Goal: Information Seeking & Learning: Compare options

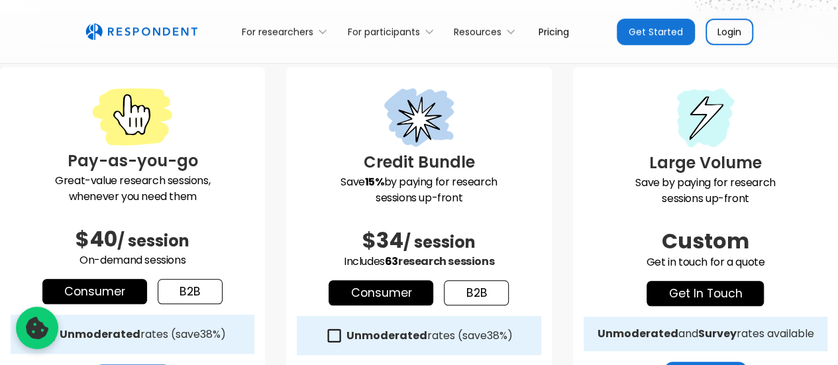
scroll to position [331, 0]
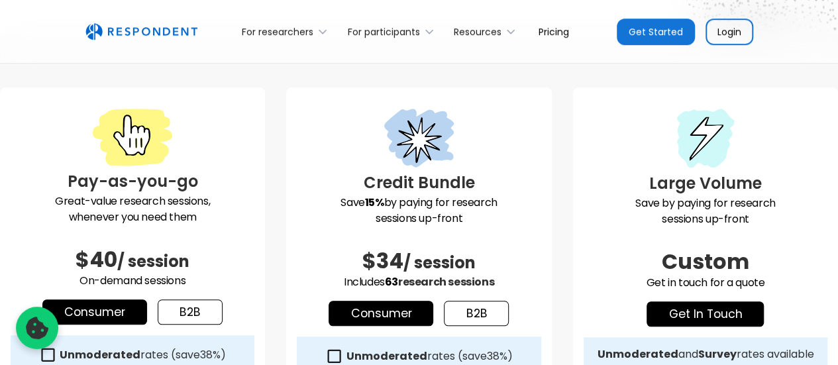
click at [97, 202] on p "Great-value research sessions, whenever you need them" at bounding box center [133, 209] width 244 height 32
drag, startPoint x: 97, startPoint y: 202, endPoint x: 151, endPoint y: 203, distance: 54.3
click at [151, 203] on p "Great-value research sessions, whenever you need them" at bounding box center [133, 209] width 244 height 32
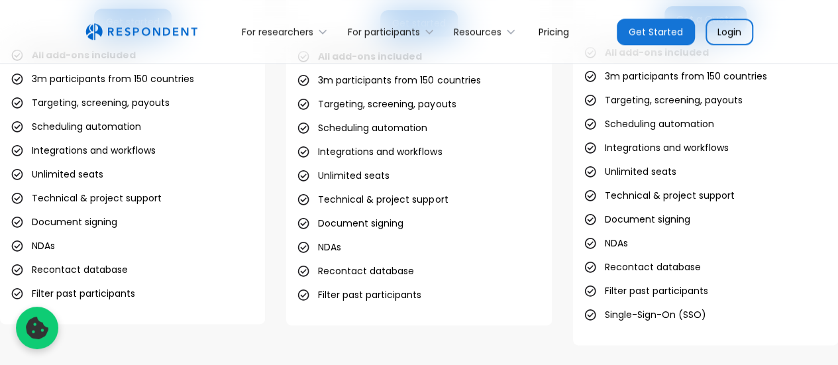
scroll to position [728, 0]
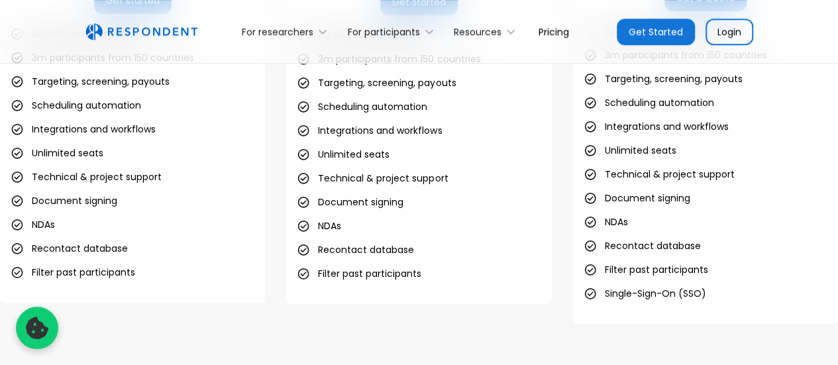
click at [80, 175] on li "Technical & project support" at bounding box center [86, 177] width 151 height 19
drag, startPoint x: 80, startPoint y: 175, endPoint x: 107, endPoint y: 175, distance: 26.5
click at [107, 175] on li "Technical & project support" at bounding box center [86, 177] width 151 height 19
click at [70, 271] on li "Filter past participants" at bounding box center [73, 272] width 124 height 19
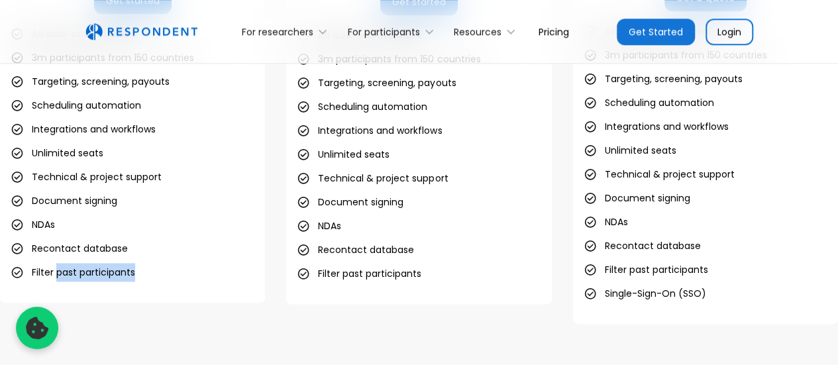
drag, startPoint x: 70, startPoint y: 271, endPoint x: 105, endPoint y: 272, distance: 34.5
click at [105, 272] on li "Filter past participants" at bounding box center [73, 272] width 124 height 19
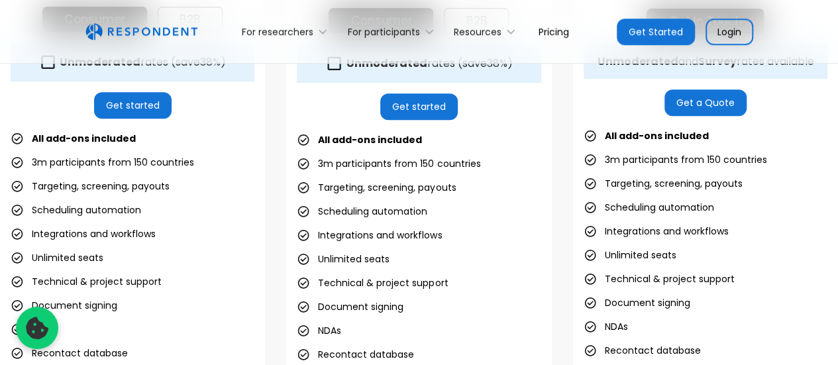
scroll to position [596, 0]
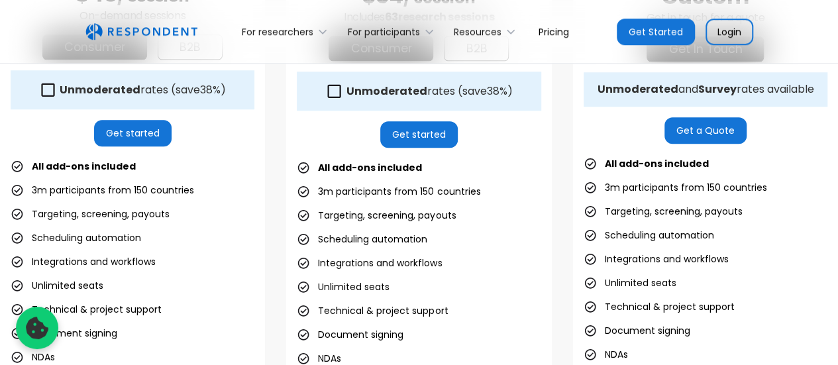
click at [354, 193] on li "3m participants from 150 countries" at bounding box center [388, 191] width 183 height 19
drag, startPoint x: 354, startPoint y: 193, endPoint x: 418, endPoint y: 193, distance: 64.9
click at [418, 193] on li "3m participants from 150 countries" at bounding box center [388, 191] width 183 height 19
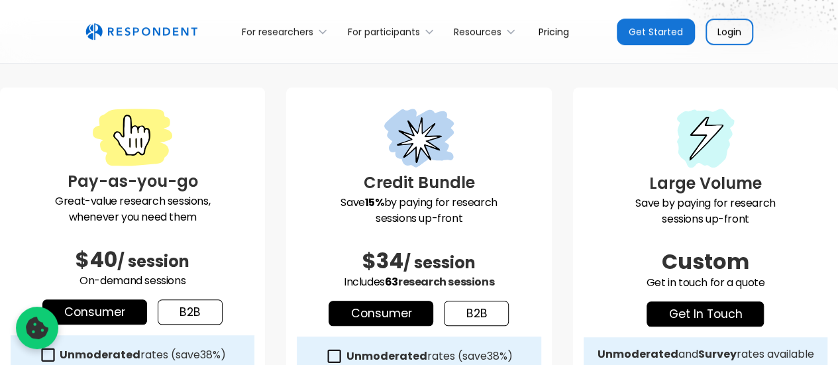
scroll to position [331, 0]
click at [96, 199] on p "Great-value research sessions, whenever you need them" at bounding box center [133, 209] width 244 height 32
drag, startPoint x: 96, startPoint y: 199, endPoint x: 205, endPoint y: 199, distance: 109.3
click at [205, 199] on p "Great-value research sessions, whenever you need them" at bounding box center [133, 209] width 244 height 32
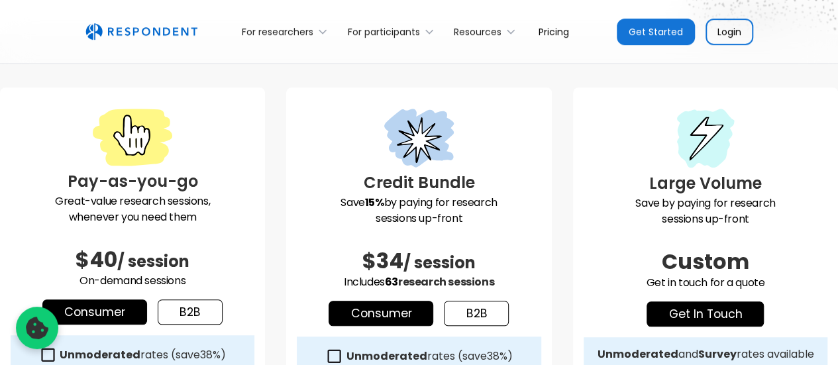
click at [106, 213] on p "Great-value research sessions, whenever you need them" at bounding box center [133, 209] width 244 height 32
drag, startPoint x: 106, startPoint y: 213, endPoint x: 192, endPoint y: 214, distance: 86.1
click at [192, 214] on p "Great-value research sessions, whenever you need them" at bounding box center [133, 209] width 244 height 32
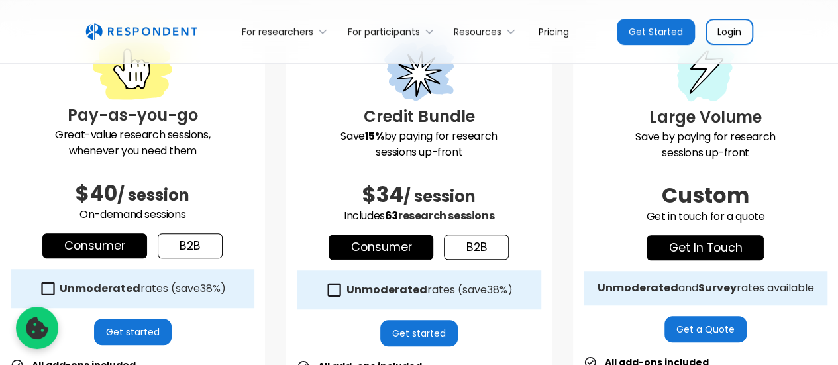
scroll to position [397, 0]
click at [89, 243] on link "Consumer" at bounding box center [94, 245] width 105 height 25
click at [181, 244] on link "b2b" at bounding box center [190, 245] width 65 height 25
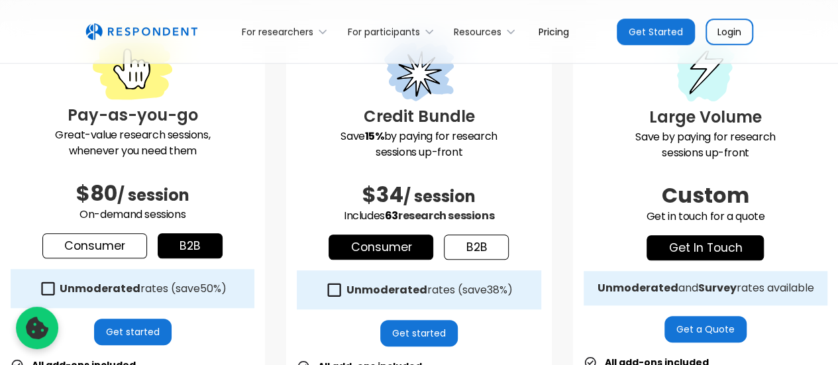
click at [115, 244] on link "Consumer" at bounding box center [94, 245] width 105 height 25
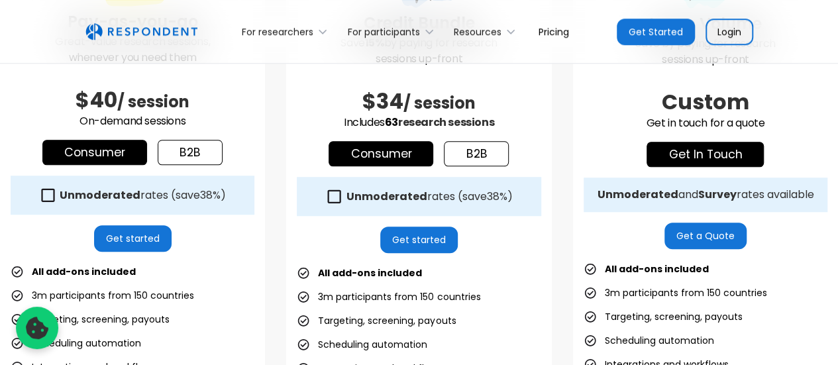
scroll to position [530, 0]
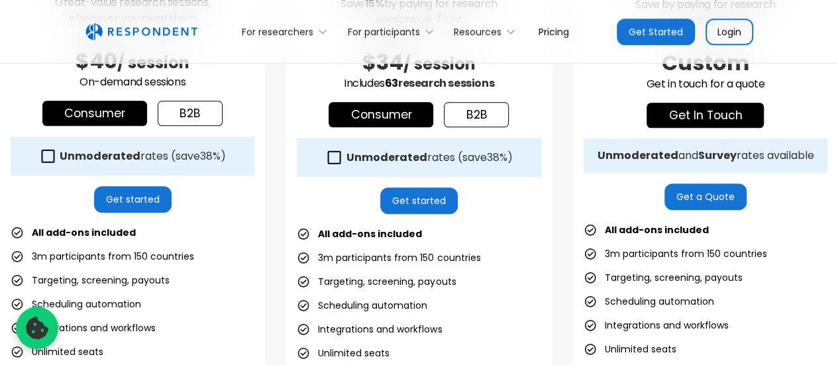
click at [45, 154] on icon at bounding box center [48, 156] width 18 height 18
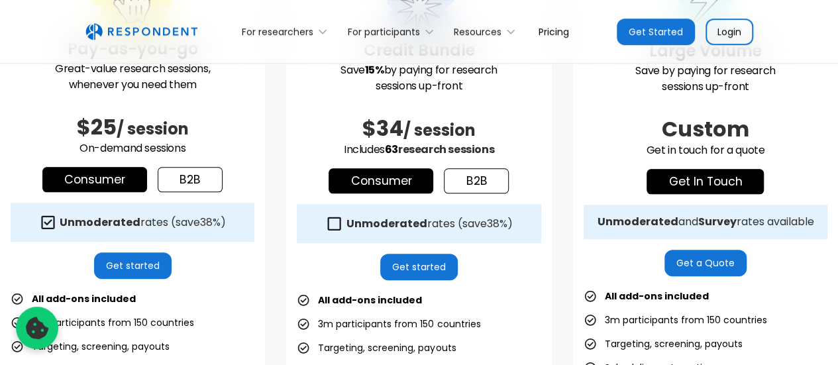
click at [49, 217] on icon at bounding box center [48, 221] width 13 height 13
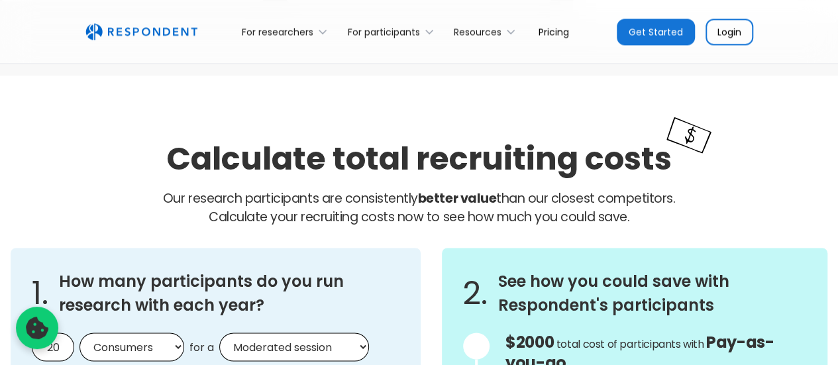
scroll to position [1059, 0]
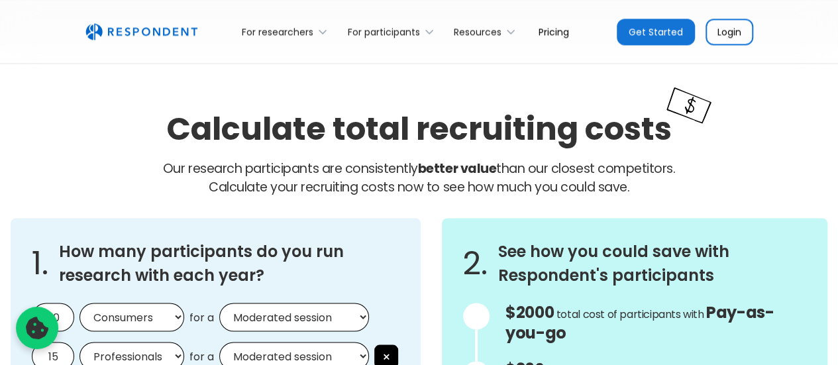
click at [214, 171] on p "Our research participants are consistently better value than our closest compet…" at bounding box center [419, 178] width 816 height 37
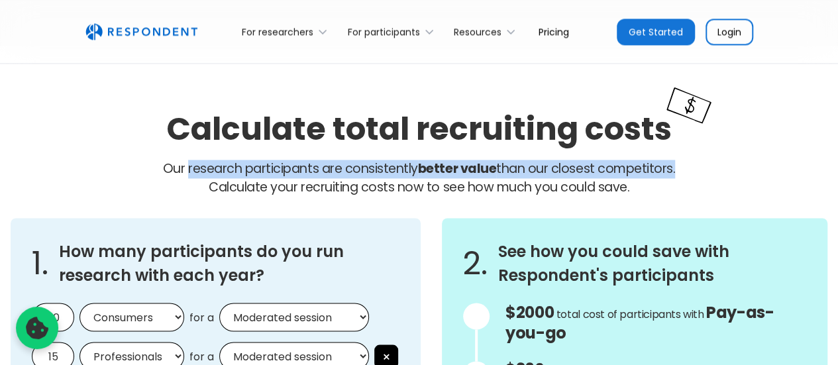
drag, startPoint x: 214, startPoint y: 171, endPoint x: 605, endPoint y: 168, distance: 391.3
click at [605, 168] on p "Our research participants are consistently better value than our closest compet…" at bounding box center [419, 178] width 816 height 37
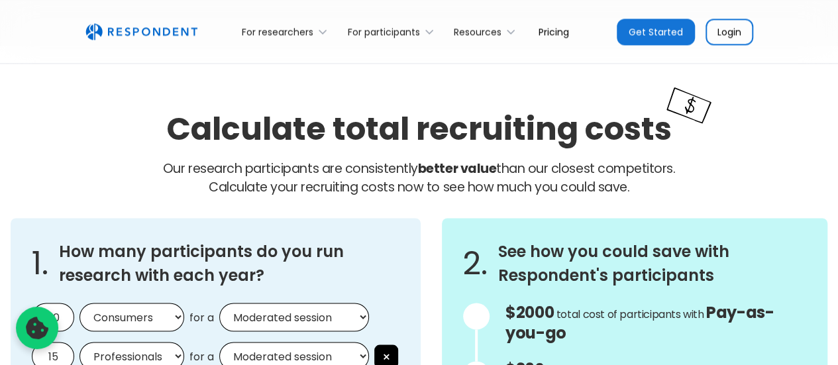
click at [279, 186] on span "Calculate your recruiting costs now to see how much you could save." at bounding box center [419, 187] width 420 height 18
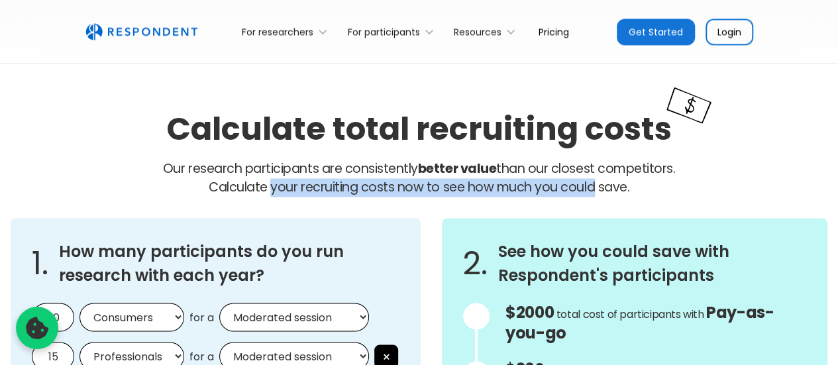
drag, startPoint x: 279, startPoint y: 186, endPoint x: 581, endPoint y: 187, distance: 301.9
click at [581, 187] on span "Calculate your recruiting costs now to see how much you could save." at bounding box center [419, 187] width 420 height 18
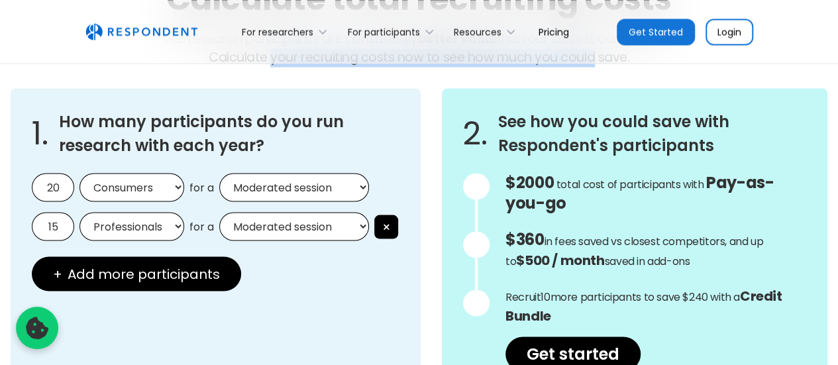
scroll to position [1192, 0]
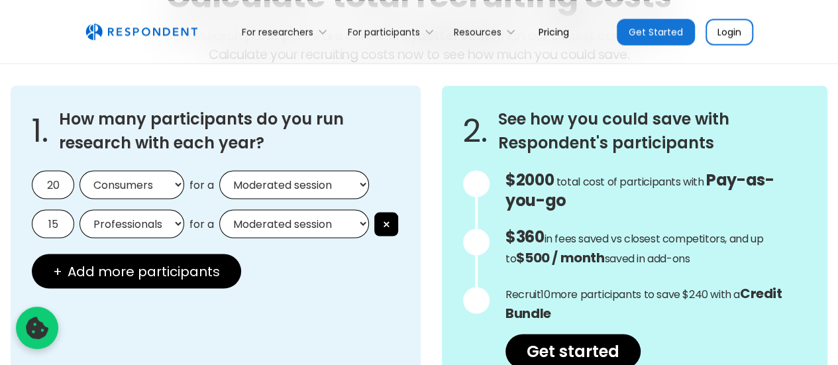
click at [121, 119] on h3 "How many participants do you run research with each year?" at bounding box center [229, 131] width 340 height 48
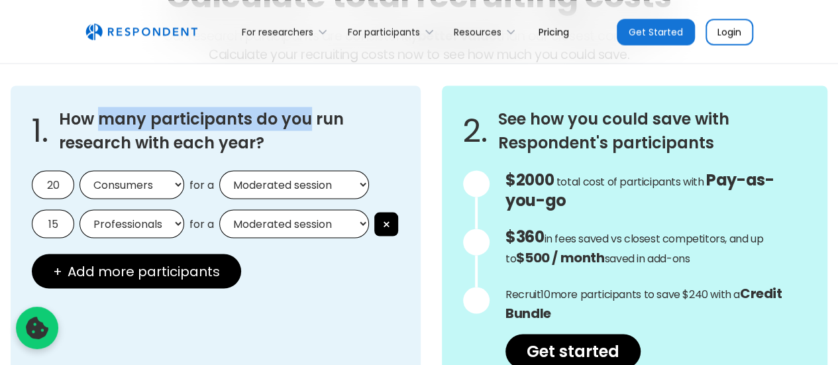
drag, startPoint x: 123, startPoint y: 119, endPoint x: 290, endPoint y: 118, distance: 166.9
click at [290, 118] on h3 "How many participants do you run research with each year?" at bounding box center [229, 131] width 340 height 48
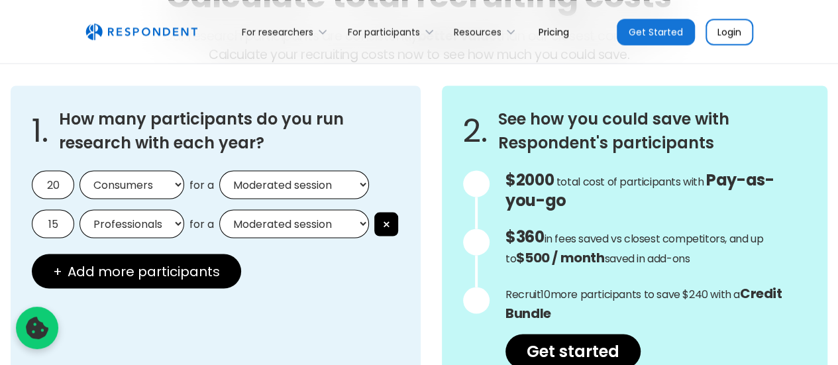
click at [571, 181] on span "total cost of participants with" at bounding box center [630, 180] width 148 height 15
drag, startPoint x: 571, startPoint y: 181, endPoint x: 695, endPoint y: 181, distance: 123.8
click at [695, 181] on span "total cost of participants with" at bounding box center [630, 180] width 148 height 15
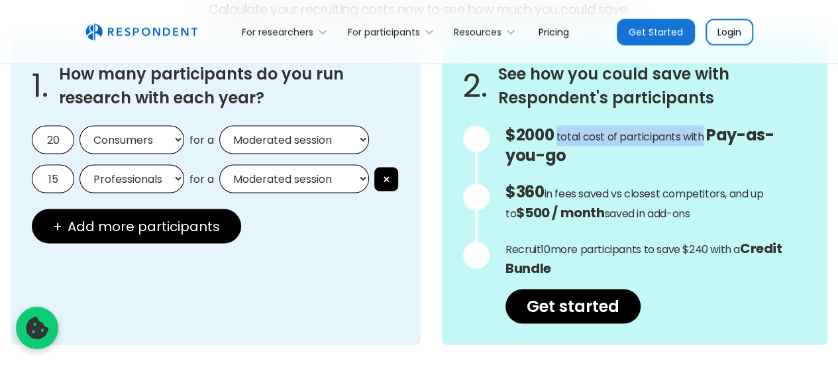
scroll to position [1258, 0]
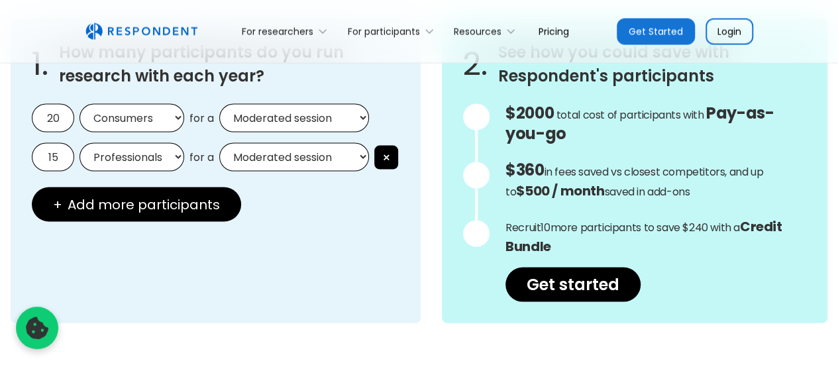
click at [548, 170] on p "$360 in fees saved vs closest competitors, and up to $500 / month saved in add-…" at bounding box center [655, 181] width 301 height 40
drag, startPoint x: 548, startPoint y: 170, endPoint x: 758, endPoint y: 168, distance: 210.6
click at [758, 168] on p "$360 in fees saved vs closest competitors, and up to $500 / month saved in add-…" at bounding box center [655, 181] width 301 height 40
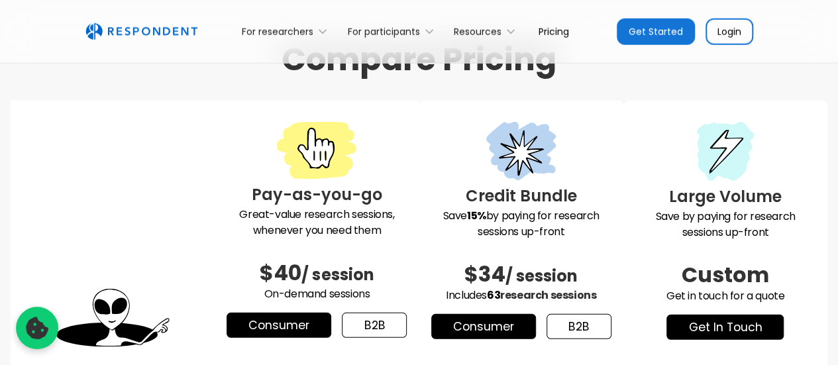
scroll to position [1722, 0]
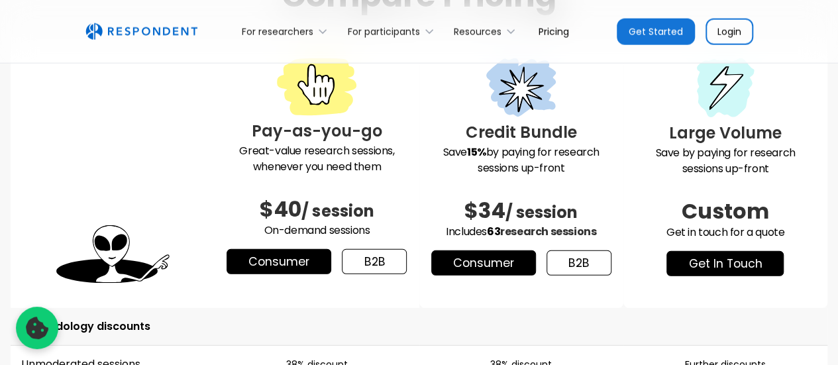
click at [252, 150] on p "Great-value research sessions, whenever you need them" at bounding box center [316, 159] width 183 height 32
drag, startPoint x: 252, startPoint y: 150, endPoint x: 367, endPoint y: 148, distance: 115.2
click at [367, 148] on p "Great-value research sessions, whenever you need them" at bounding box center [316, 159] width 183 height 32
click at [287, 168] on p "Great-value research sessions, whenever you need them" at bounding box center [316, 159] width 183 height 32
drag, startPoint x: 287, startPoint y: 168, endPoint x: 345, endPoint y: 172, distance: 57.8
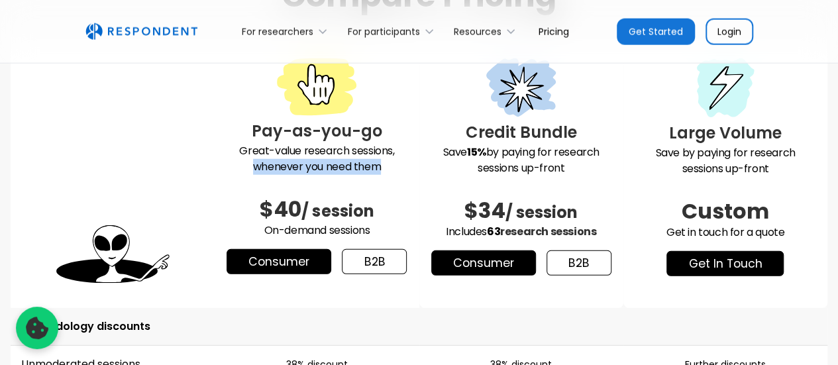
click at [354, 166] on p "Great-value research sessions, whenever you need them" at bounding box center [316, 159] width 183 height 32
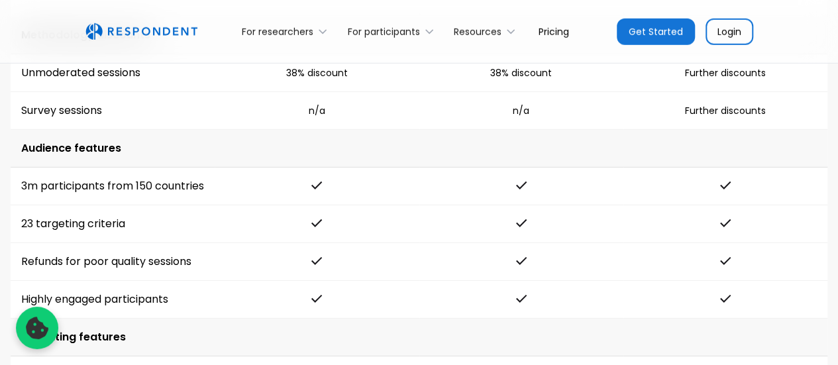
scroll to position [2053, 0]
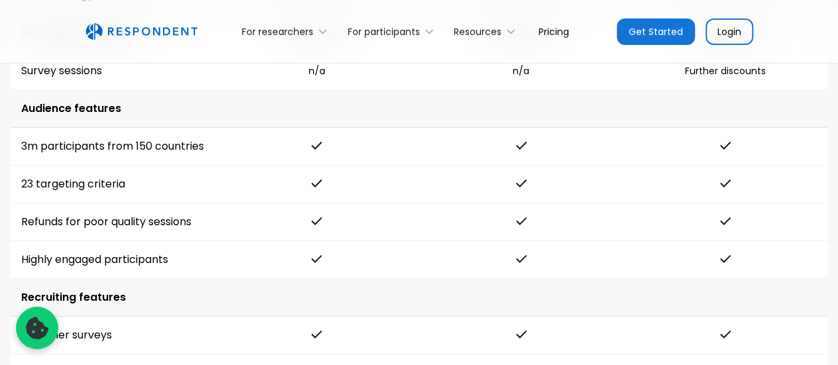
click at [57, 195] on td "23 targeting criteria" at bounding box center [113, 185] width 204 height 38
drag, startPoint x: 57, startPoint y: 195, endPoint x: 99, endPoint y: 195, distance: 42.4
click at [99, 195] on td "23 targeting criteria" at bounding box center [113, 185] width 204 height 38
click at [52, 197] on td "23 targeting criteria" at bounding box center [113, 185] width 204 height 38
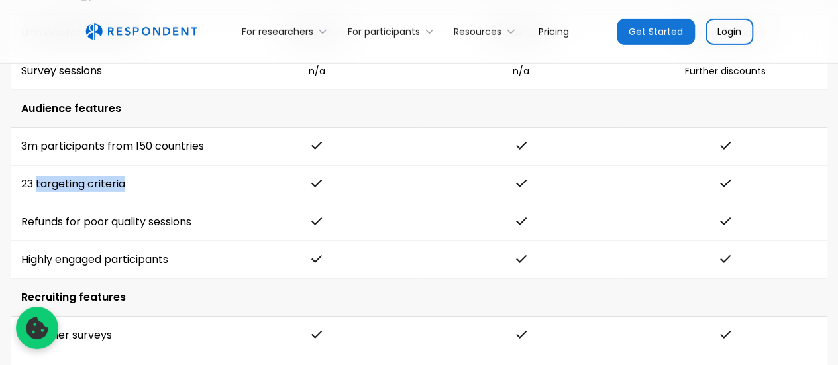
drag, startPoint x: 52, startPoint y: 197, endPoint x: 103, endPoint y: 197, distance: 50.3
click at [103, 197] on td "23 targeting criteria" at bounding box center [113, 185] width 204 height 38
click at [71, 235] on td "Refunds for poor quality sessions" at bounding box center [113, 222] width 204 height 38
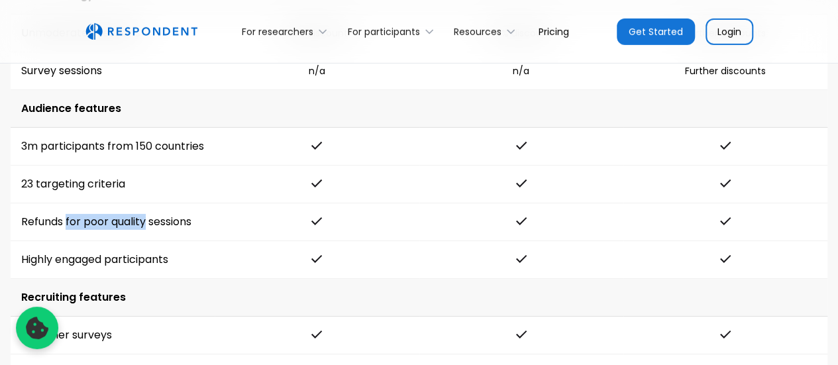
drag, startPoint x: 71, startPoint y: 235, endPoint x: 115, endPoint y: 234, distance: 44.4
click at [115, 234] on td "Refunds for poor quality sessions" at bounding box center [113, 222] width 204 height 38
click at [68, 236] on td "Refunds for poor quality sessions" at bounding box center [113, 222] width 204 height 38
drag, startPoint x: 68, startPoint y: 236, endPoint x: 126, endPoint y: 234, distance: 58.9
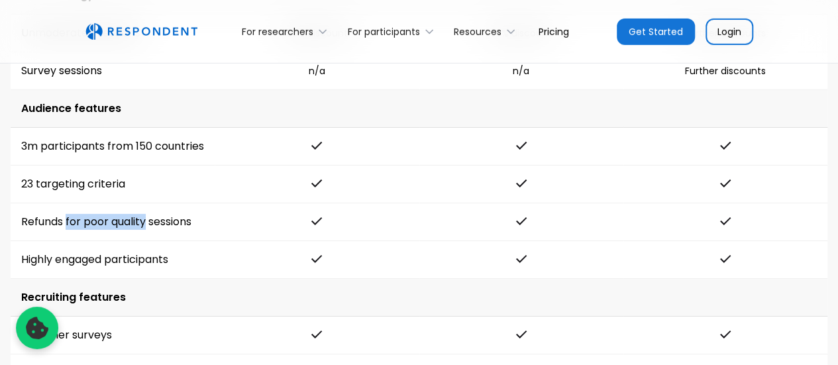
click at [126, 234] on td "Refunds for poor quality sessions" at bounding box center [113, 222] width 204 height 38
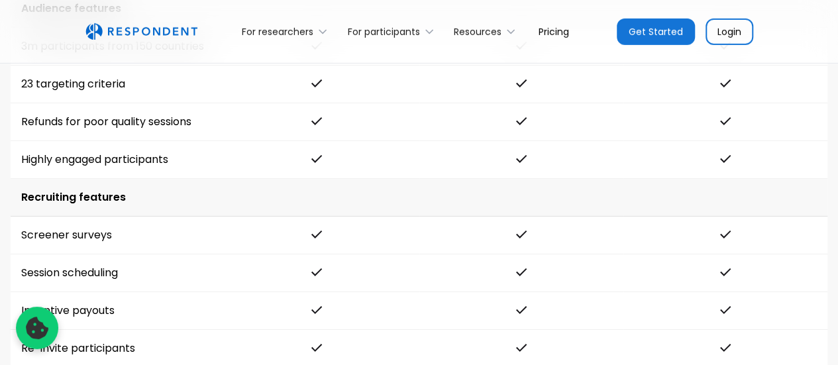
scroll to position [2185, 0]
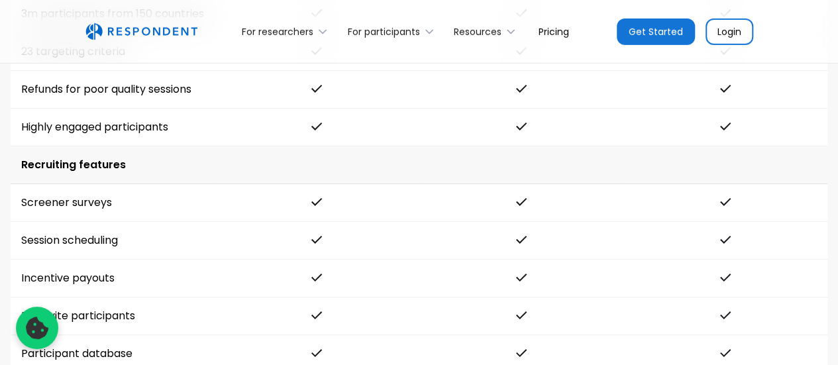
click at [82, 137] on td "Highly engaged participants" at bounding box center [113, 128] width 204 height 38
drag, startPoint x: 82, startPoint y: 137, endPoint x: 131, endPoint y: 136, distance: 49.0
click at [131, 136] on td "Highly engaged participants" at bounding box center [113, 128] width 204 height 38
click at [111, 140] on td "Highly engaged participants" at bounding box center [113, 128] width 204 height 38
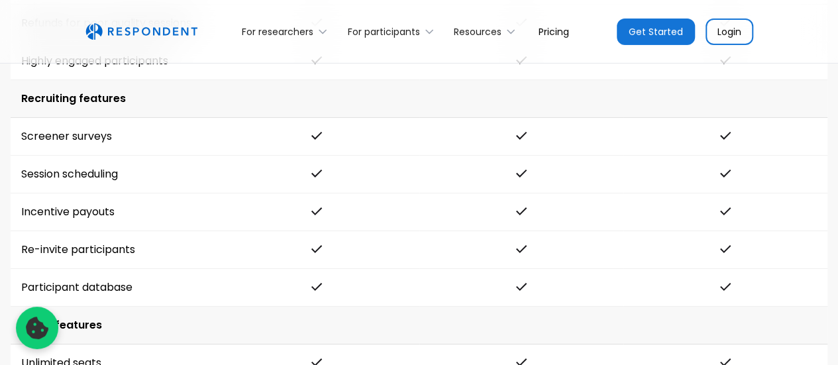
click at [52, 182] on td "Session scheduling" at bounding box center [113, 175] width 204 height 38
drag, startPoint x: 52, startPoint y: 182, endPoint x: 81, endPoint y: 185, distance: 29.9
click at [81, 185] on td "Session scheduling" at bounding box center [113, 175] width 204 height 38
click at [46, 224] on td "Incentive payouts" at bounding box center [113, 212] width 204 height 38
drag, startPoint x: 46, startPoint y: 224, endPoint x: 72, endPoint y: 234, distance: 26.8
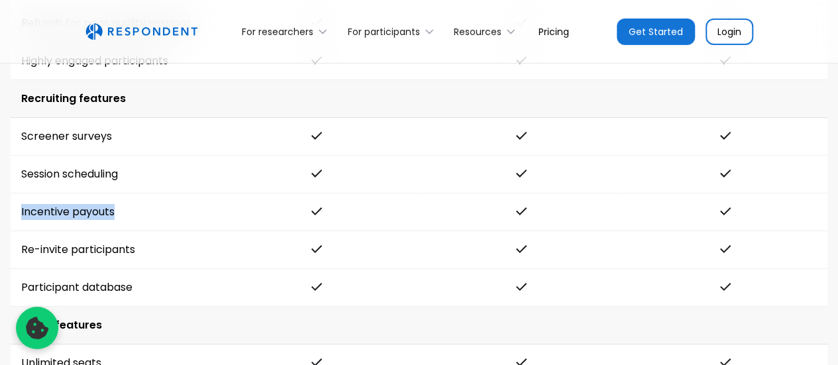
click at [79, 222] on td "Incentive payouts" at bounding box center [113, 212] width 204 height 38
click at [43, 257] on td "Re-invite participants" at bounding box center [113, 250] width 204 height 38
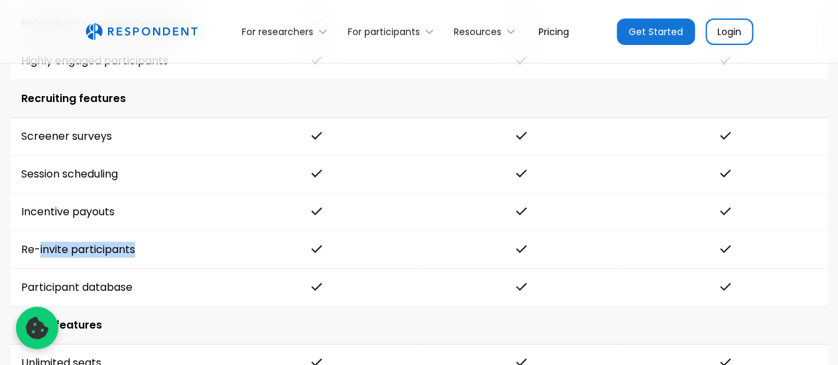
drag, startPoint x: 43, startPoint y: 257, endPoint x: 90, endPoint y: 258, distance: 47.0
click at [90, 258] on td "Re-invite participants" at bounding box center [113, 250] width 204 height 38
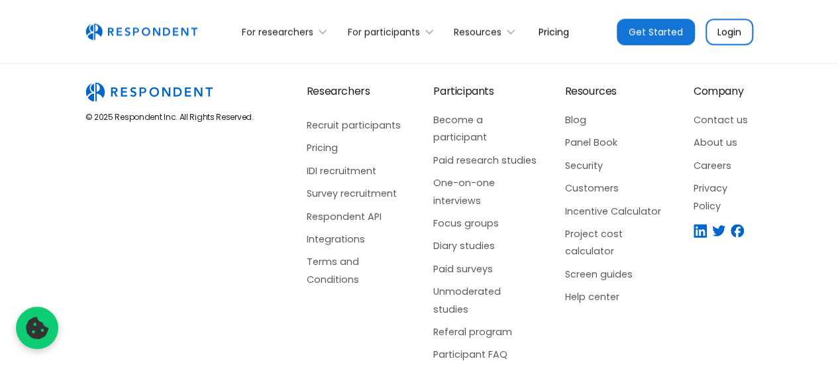
scroll to position [3347, 0]
